Goal: Task Accomplishment & Management: Manage account settings

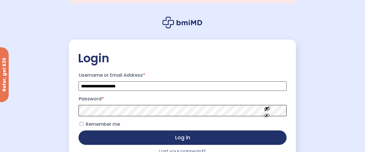
scroll to position [36, 0]
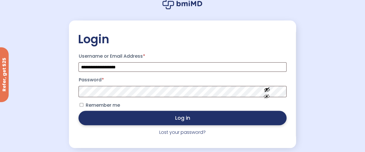
click at [187, 122] on button "Log in" at bounding box center [183, 118] width 208 height 14
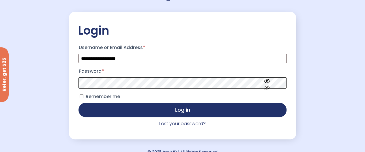
scroll to position [47, 0]
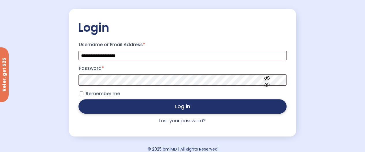
click at [195, 111] on button "Log in" at bounding box center [183, 106] width 208 height 14
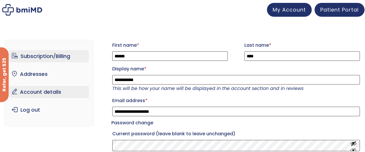
click at [55, 56] on link "Subscription/Billing" at bounding box center [49, 56] width 80 height 12
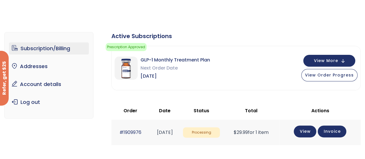
scroll to position [14, 0]
